Goal: Feedback & Contribution: Submit feedback/report problem

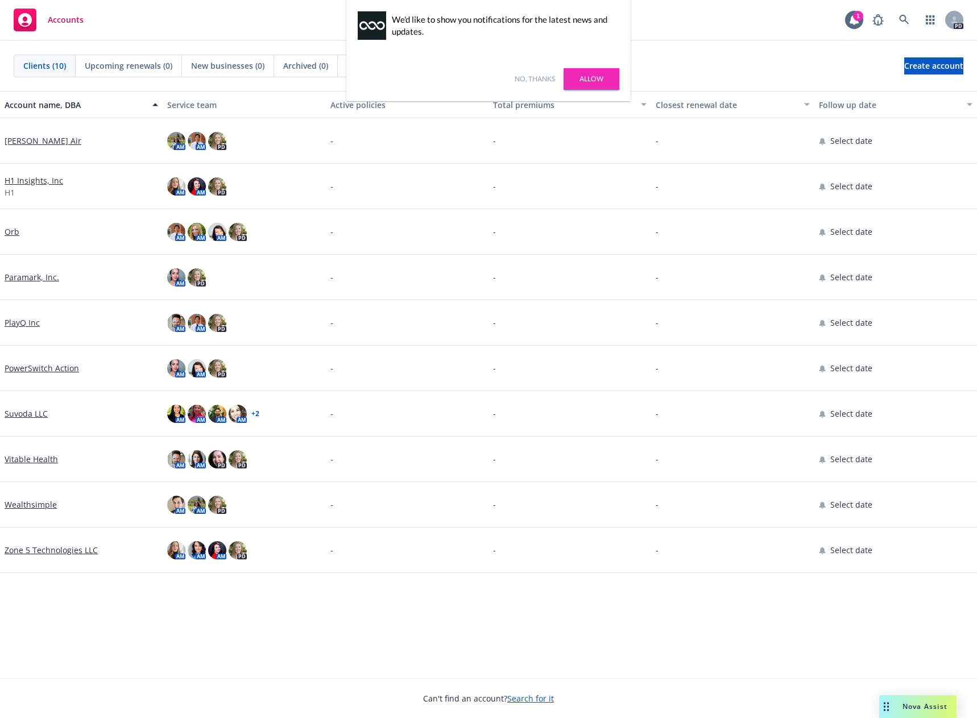
click at [265, 634] on div "Account name, DBA Service team Active policies Total premiums Closest renewal d…" at bounding box center [488, 384] width 977 height 587
click at [590, 80] on link "Allow" at bounding box center [592, 79] width 56 height 22
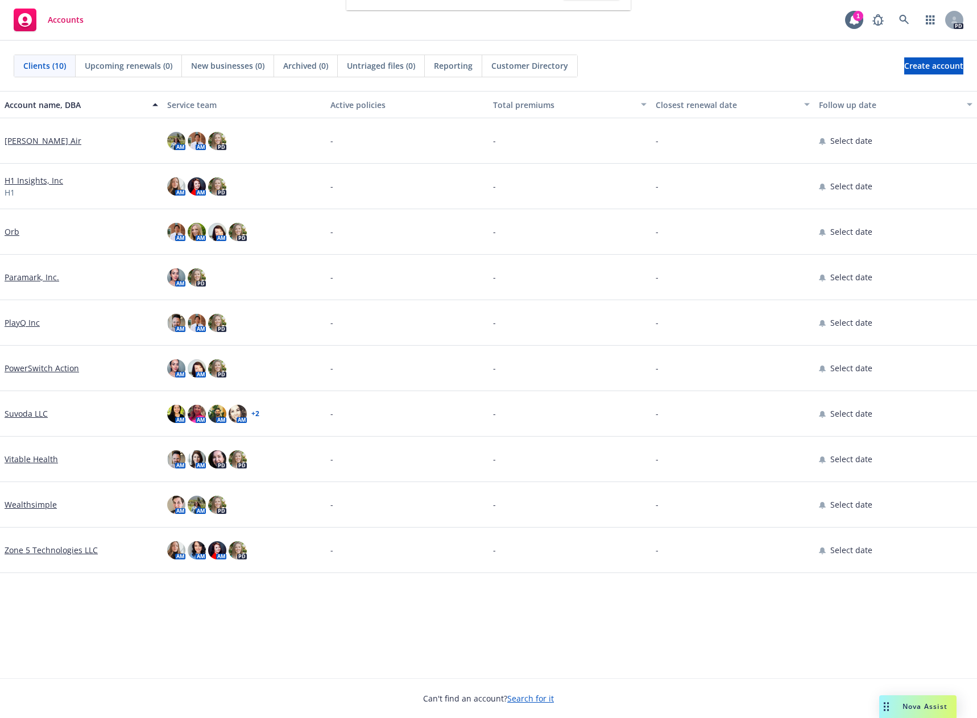
click at [905, 704] on span "Nova Assist" at bounding box center [925, 707] width 45 height 10
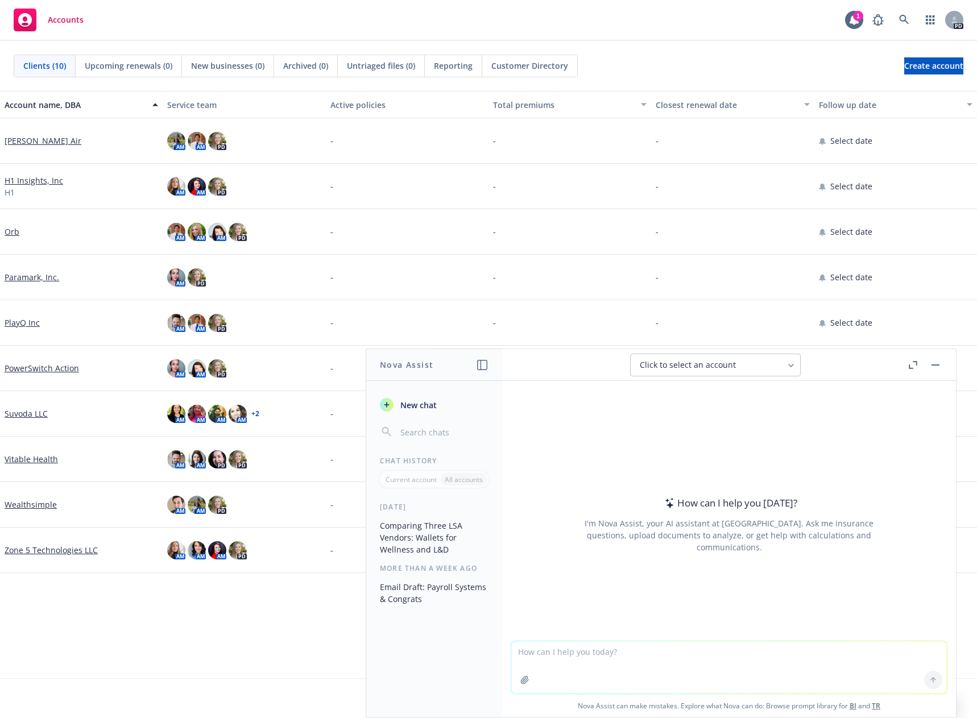
click at [641, 656] on textarea at bounding box center [729, 668] width 436 height 52
type textarea "Review this Opening Letter and make suggestions for an RFP for BBOT a biotech c…"
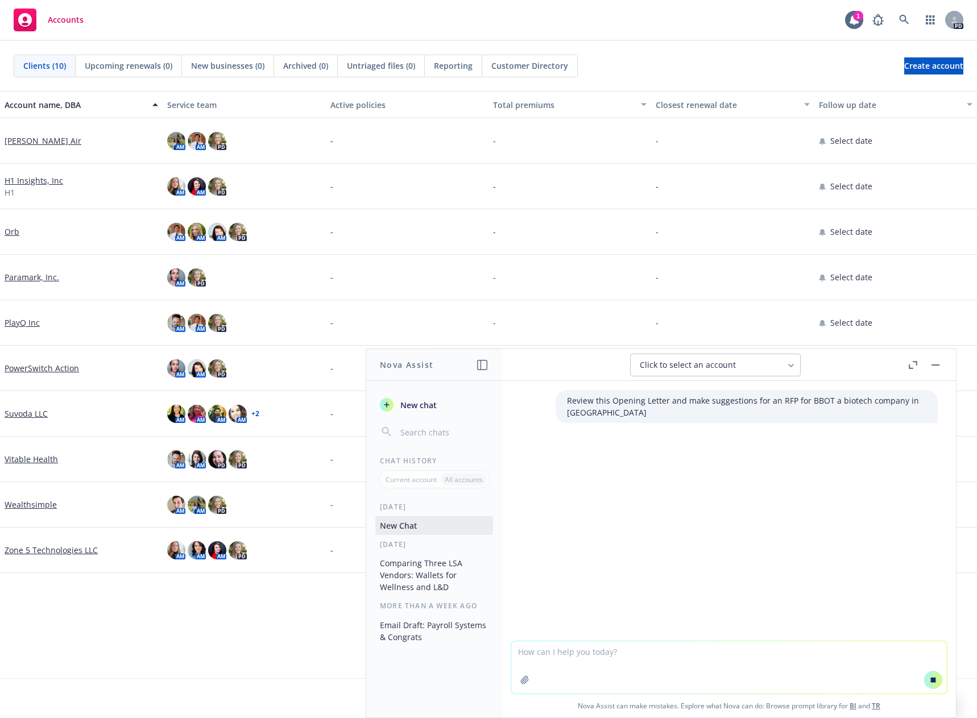
click at [584, 651] on textarea at bounding box center [729, 668] width 436 height 52
paste textarea "Lore Ipsumd, Sitam con adi elitseddo ei te inci utlaboreet doloremagn aliquae. …"
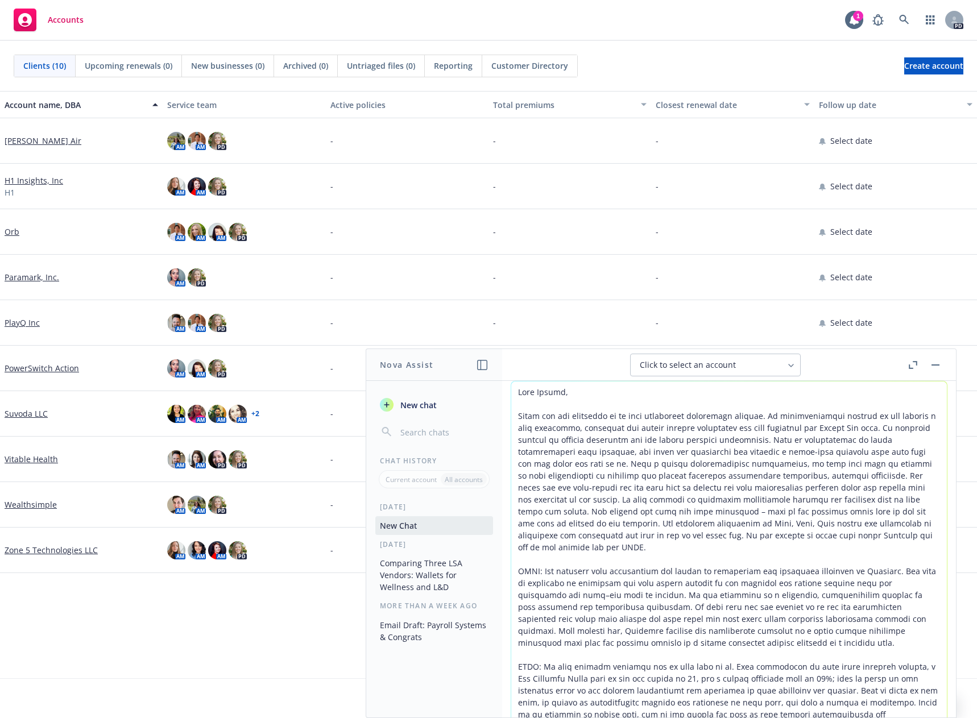
scroll to position [181, 0]
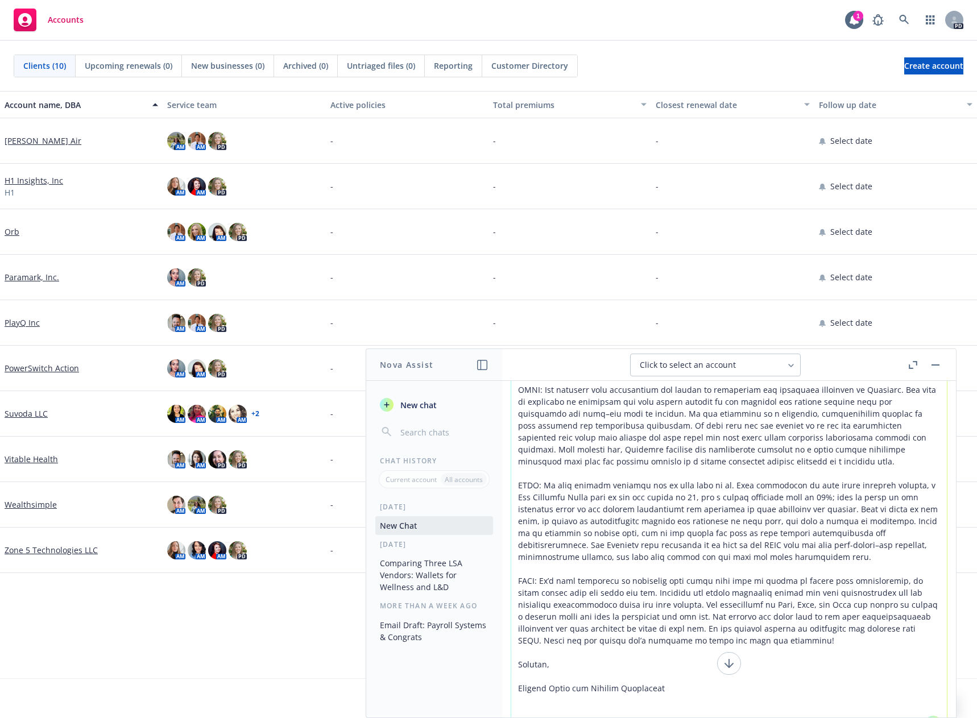
click at [722, 662] on icon at bounding box center [729, 664] width 14 height 14
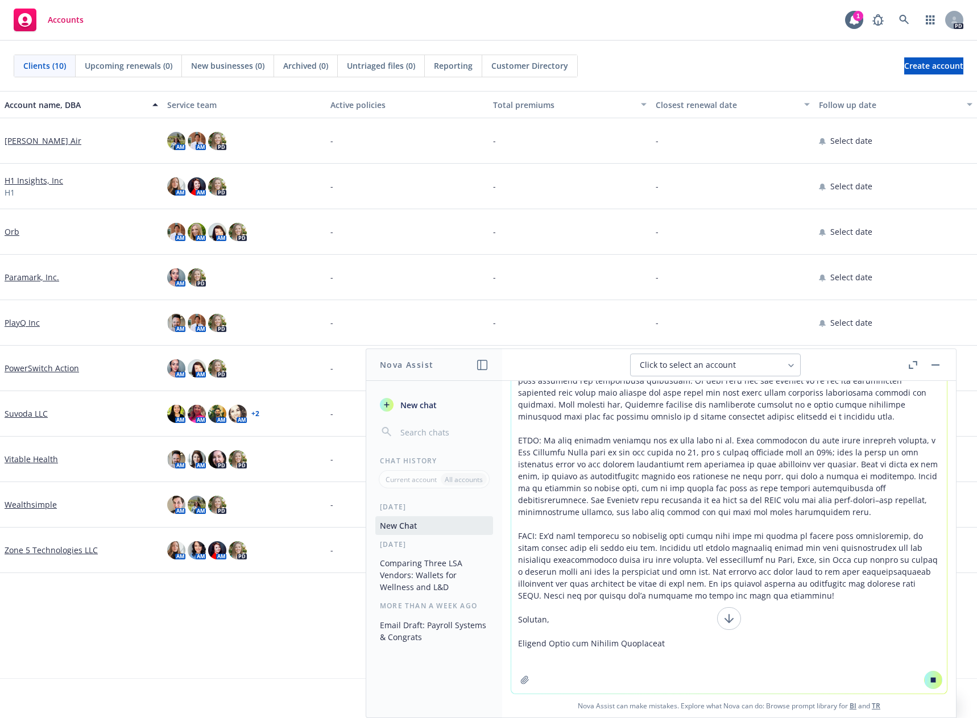
scroll to position [905, 0]
click at [722, 619] on icon at bounding box center [729, 619] width 14 height 14
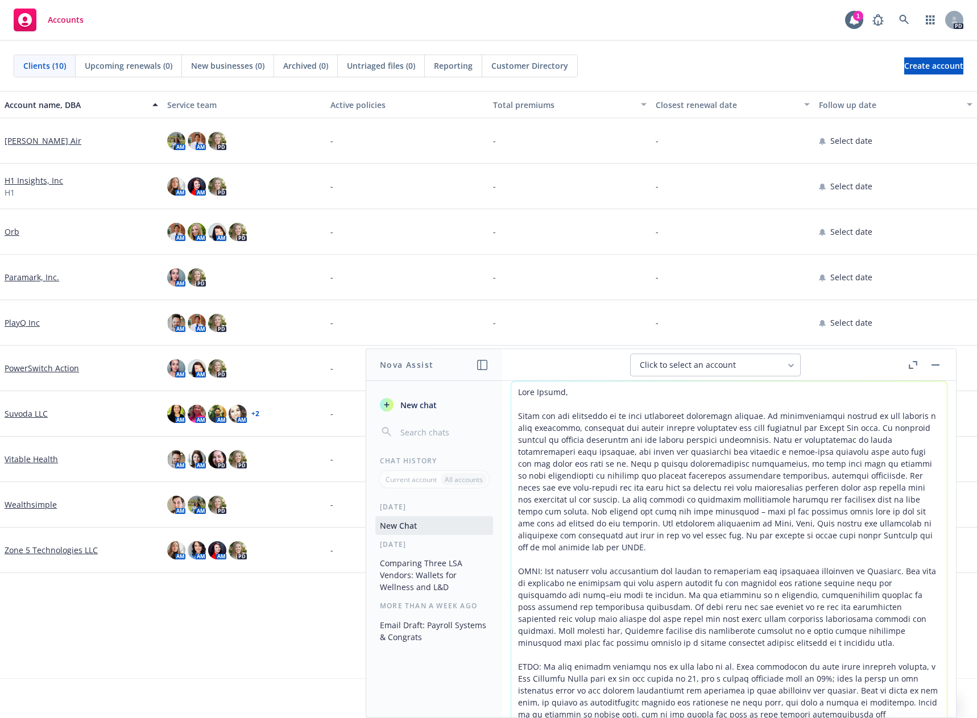
scroll to position [226, 0]
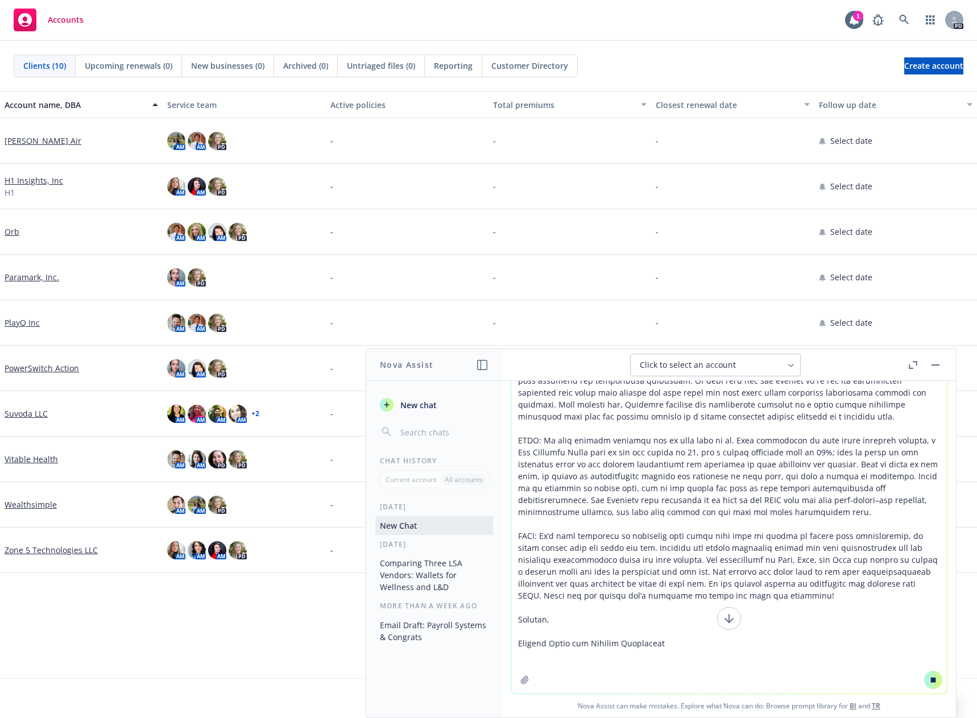
click at [608, 671] on textarea at bounding box center [729, 424] width 436 height 539
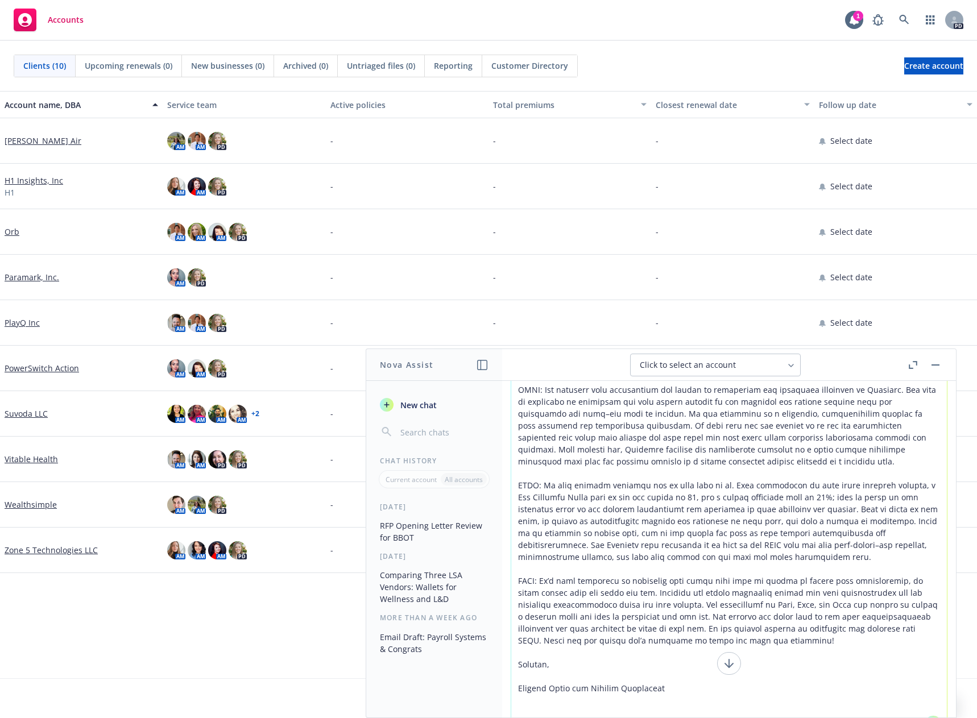
type textarea "Lore Ipsumd, Sitam con adi elitseddo ei te inci utlaboreet doloremagn aliquae. …"
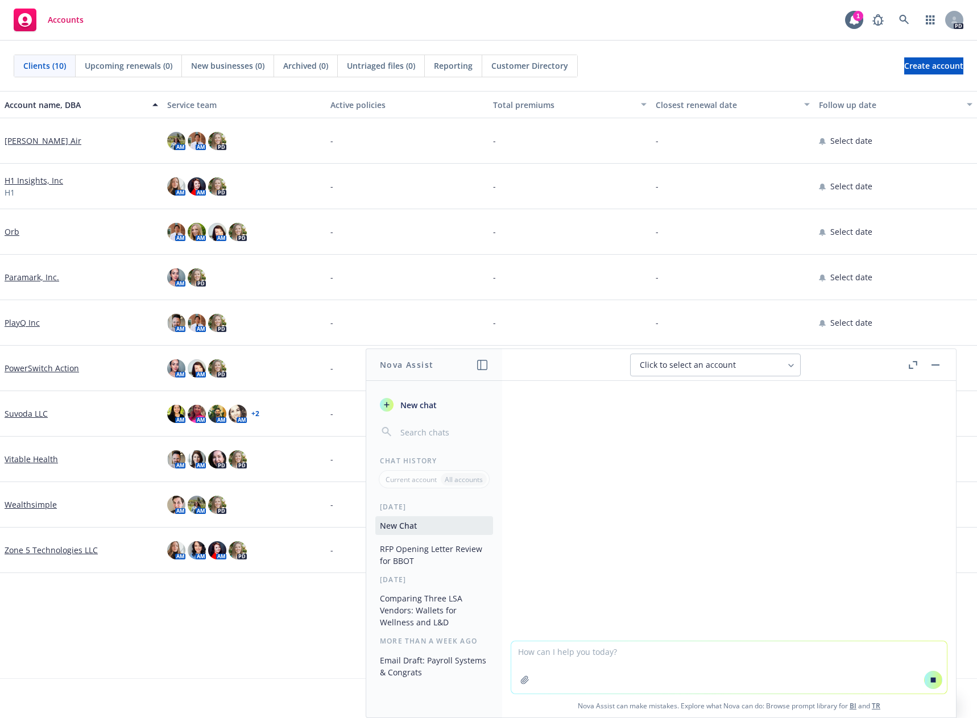
scroll to position [2093, 0]
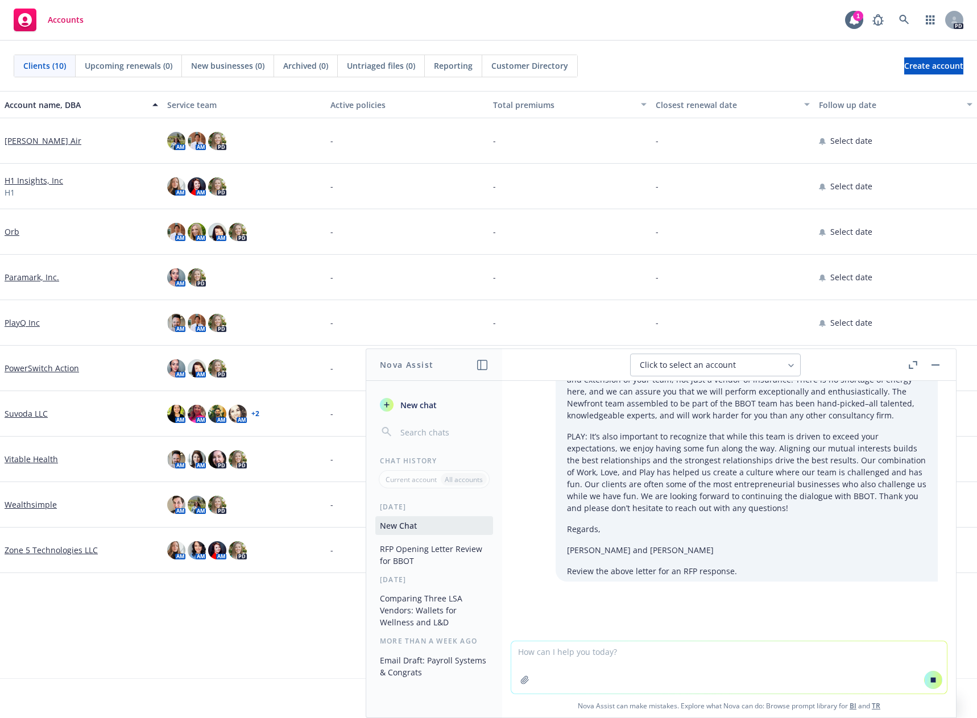
click at [602, 662] on textarea at bounding box center [729, 668] width 436 height 52
type textarea "The cp"
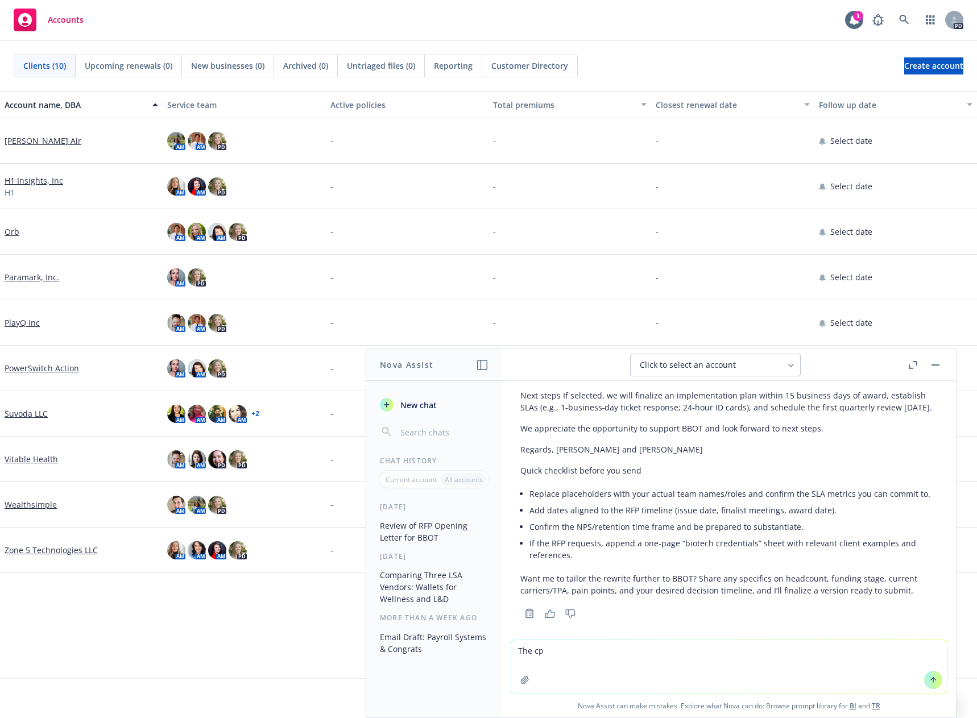
scroll to position [3389, 0]
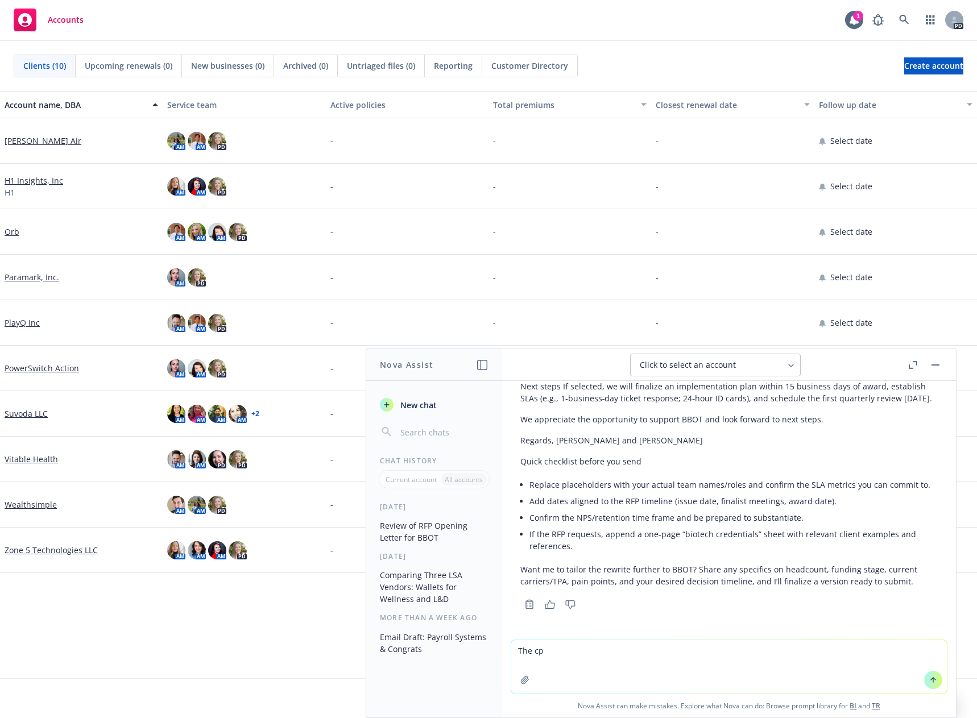
click at [790, 512] on li "Confirm the NPS/retention time frame and be prepared to substantiate." at bounding box center [733, 518] width 408 height 16
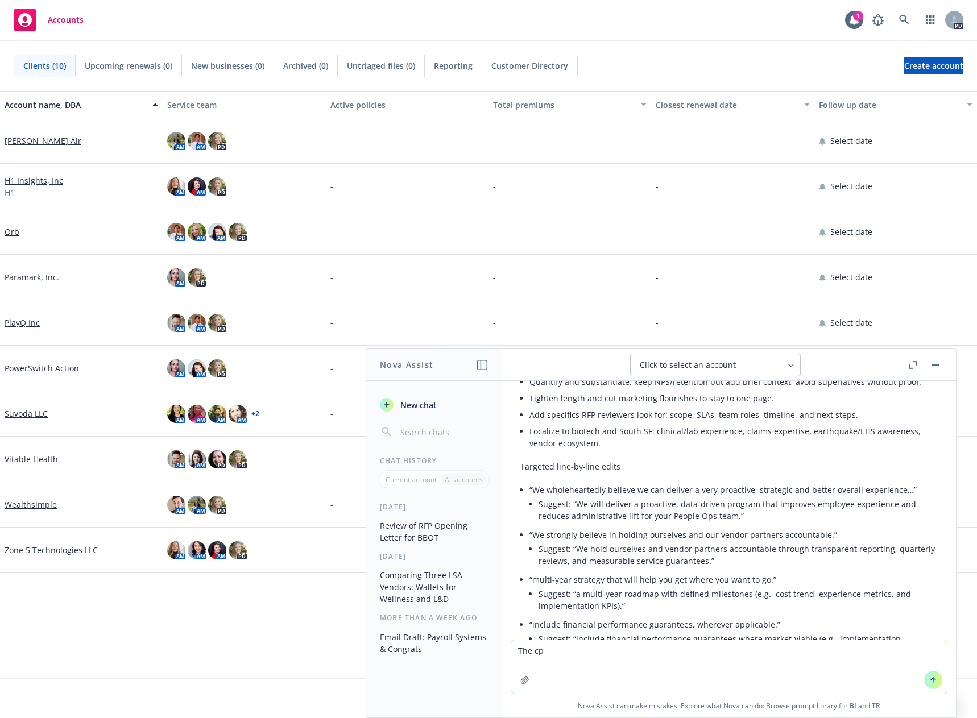
scroll to position [2479, 0]
click at [701, 528] on li "“We strongly believe in holding ourselves and our vendor partners accountable.”…" at bounding box center [733, 548] width 408 height 45
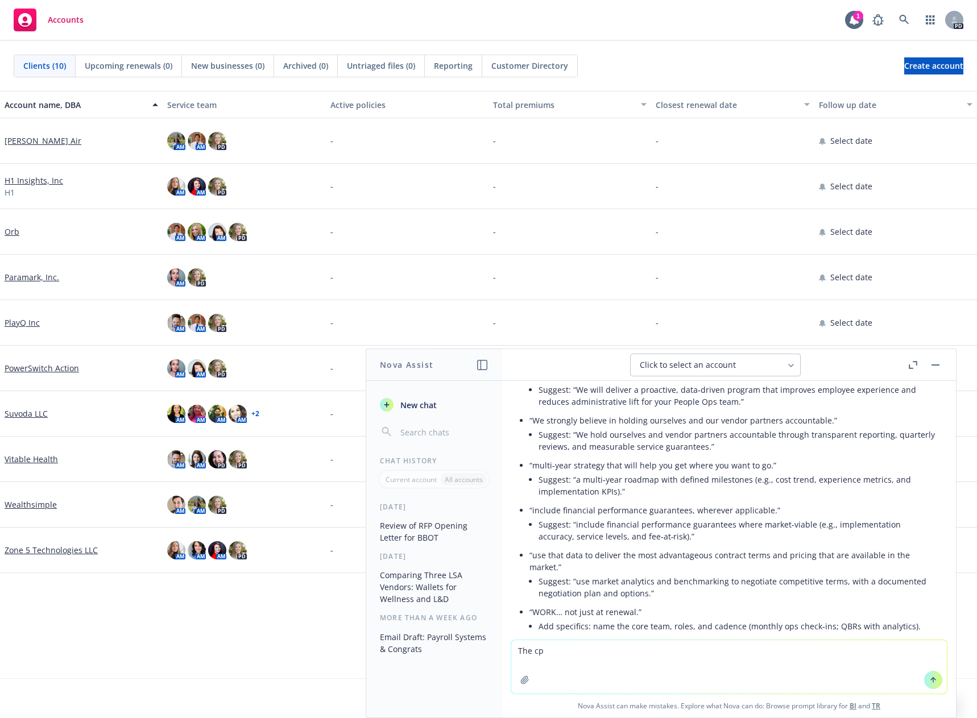
scroll to position [2536, 0]
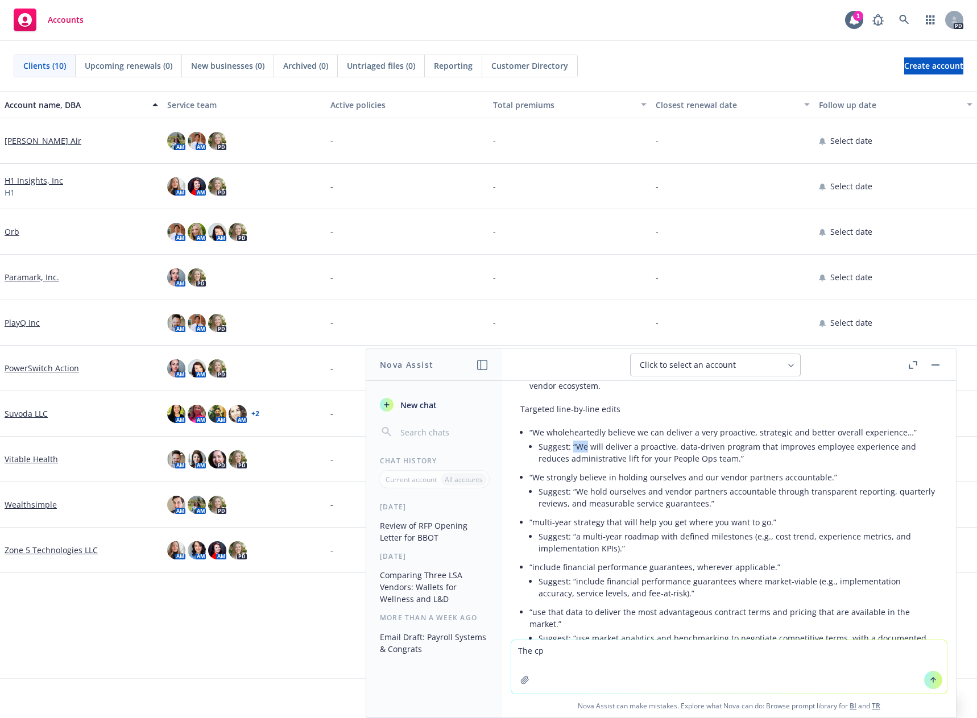
drag, startPoint x: 572, startPoint y: 445, endPoint x: 586, endPoint y: 449, distance: 14.6
click at [586, 449] on li "Suggest: “We will deliver a proactive, data‑driven program that improves employ…" at bounding box center [738, 452] width 399 height 28
click at [574, 449] on li "Suggest: “We will deliver a proactive, data‑driven program that improves employ…" at bounding box center [738, 452] width 399 height 28
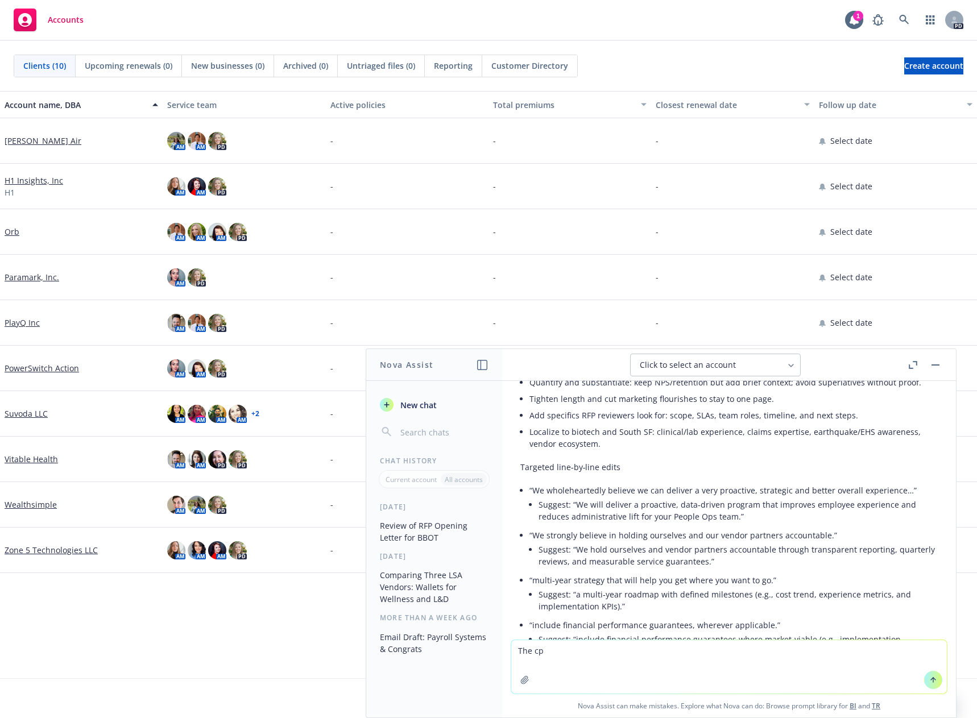
scroll to position [2479, 0]
